Goal: Transaction & Acquisition: Subscribe to service/newsletter

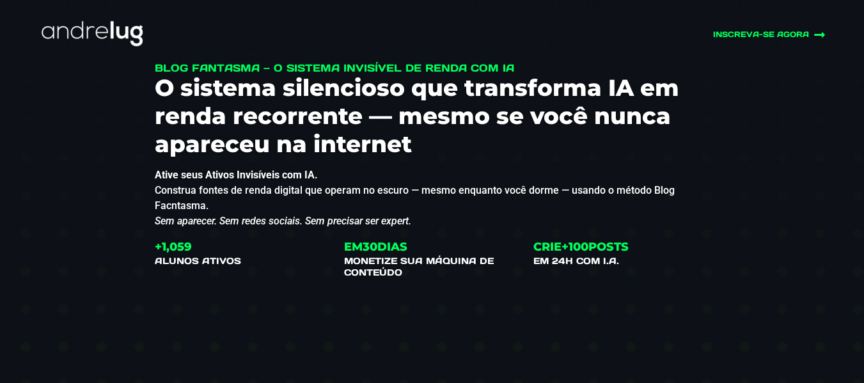
drag, startPoint x: 155, startPoint y: 68, endPoint x: 268, endPoint y: 63, distance: 113.3
drag, startPoint x: 241, startPoint y: 68, endPoint x: 185, endPoint y: 68, distance: 56.3
click at [240, 68] on h1 "Blog Fantasma — O Sistema Invisível de Renda com IA" at bounding box center [432, 68] width 555 height 12
drag, startPoint x: 158, startPoint y: 68, endPoint x: 252, endPoint y: 66, distance: 94.6
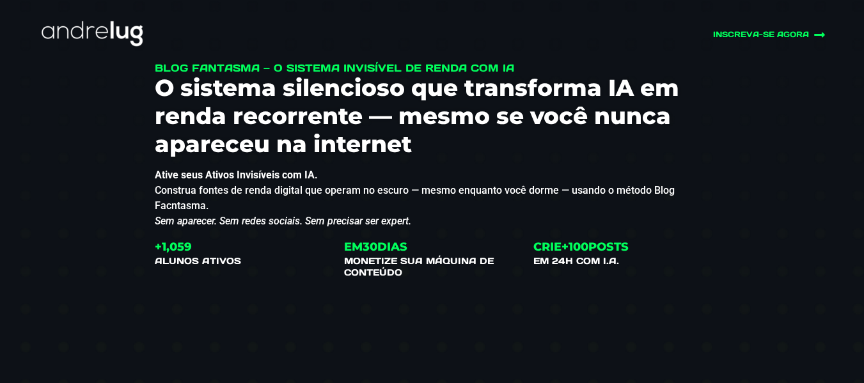
drag, startPoint x: 254, startPoint y: 69, endPoint x: 184, endPoint y: 65, distance: 70.5
copy body "INSCREVA-SE AGORA Blog Fantasma"
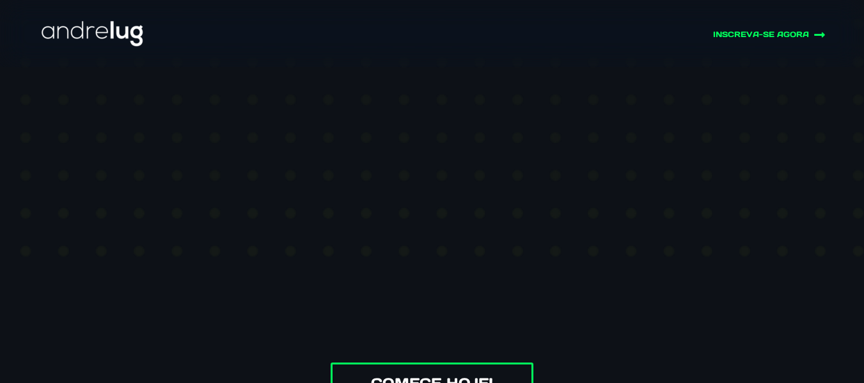
scroll to position [447, 0]
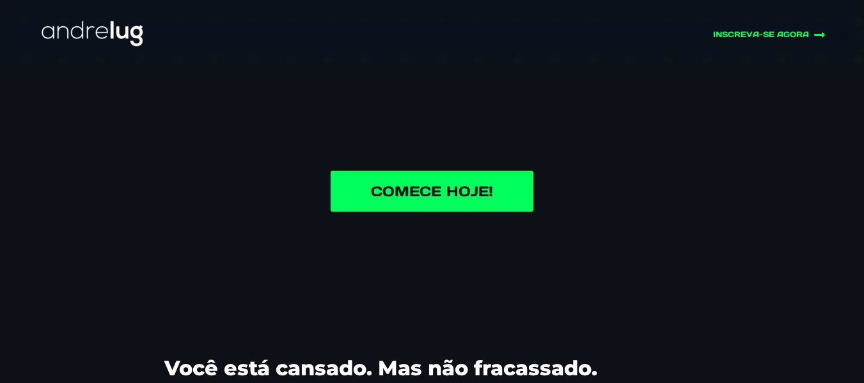
click at [394, 193] on link "Comece Hoje!" at bounding box center [431, 191] width 203 height 41
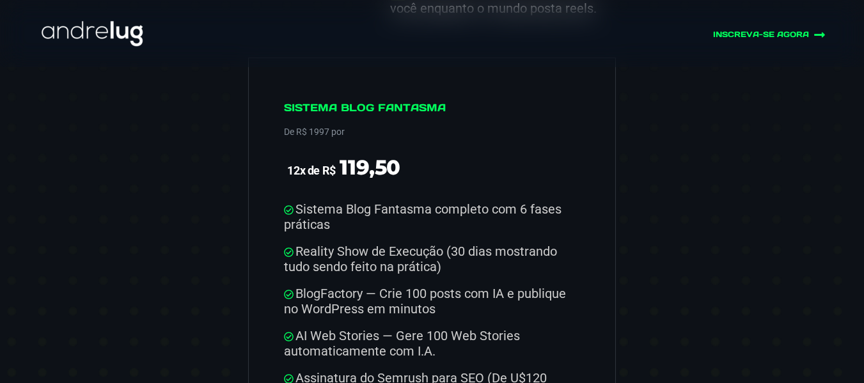
scroll to position [6356, 0]
